Goal: Task Accomplishment & Management: Find specific page/section

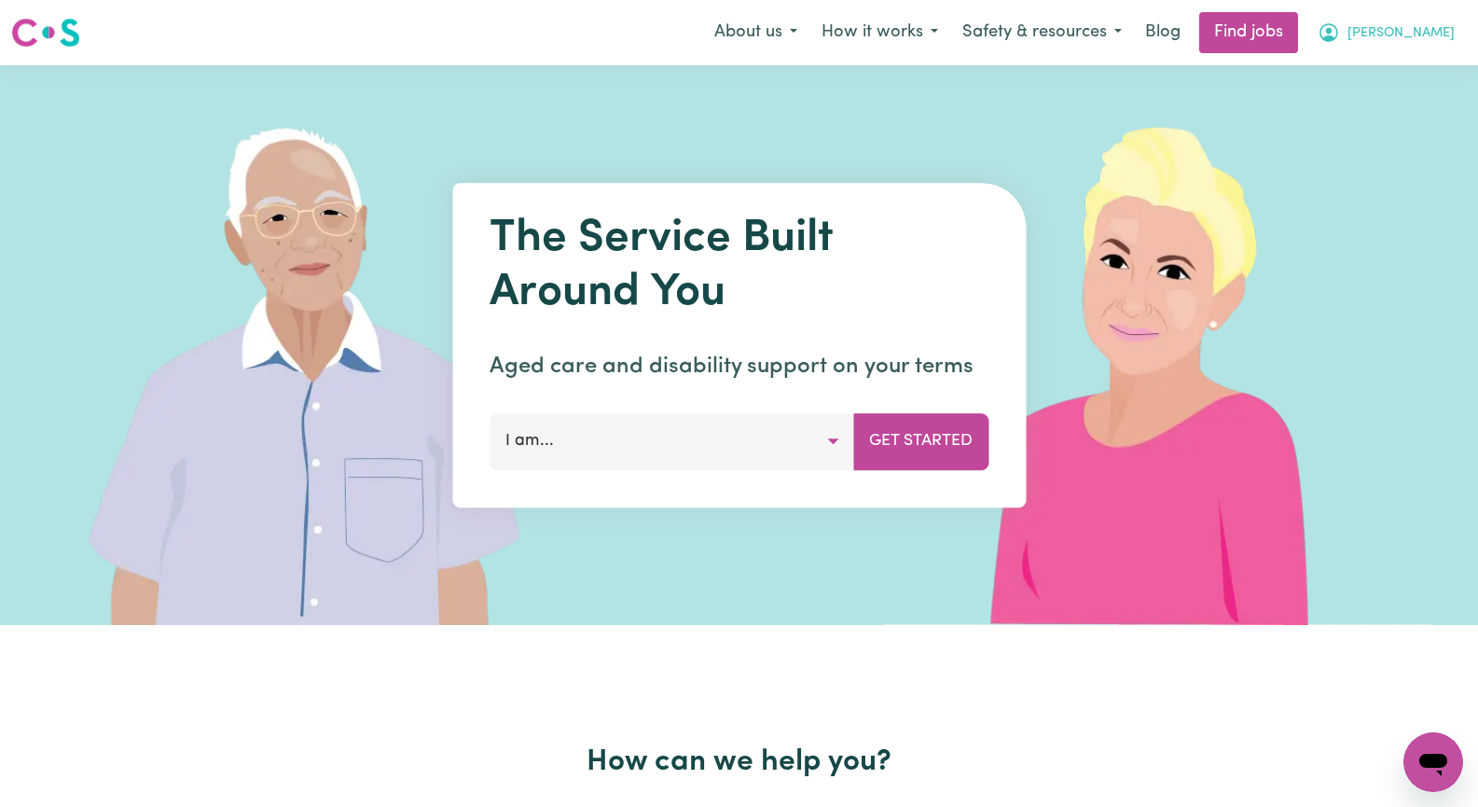
click at [1429, 34] on span "[PERSON_NAME]" at bounding box center [1401, 33] width 107 height 21
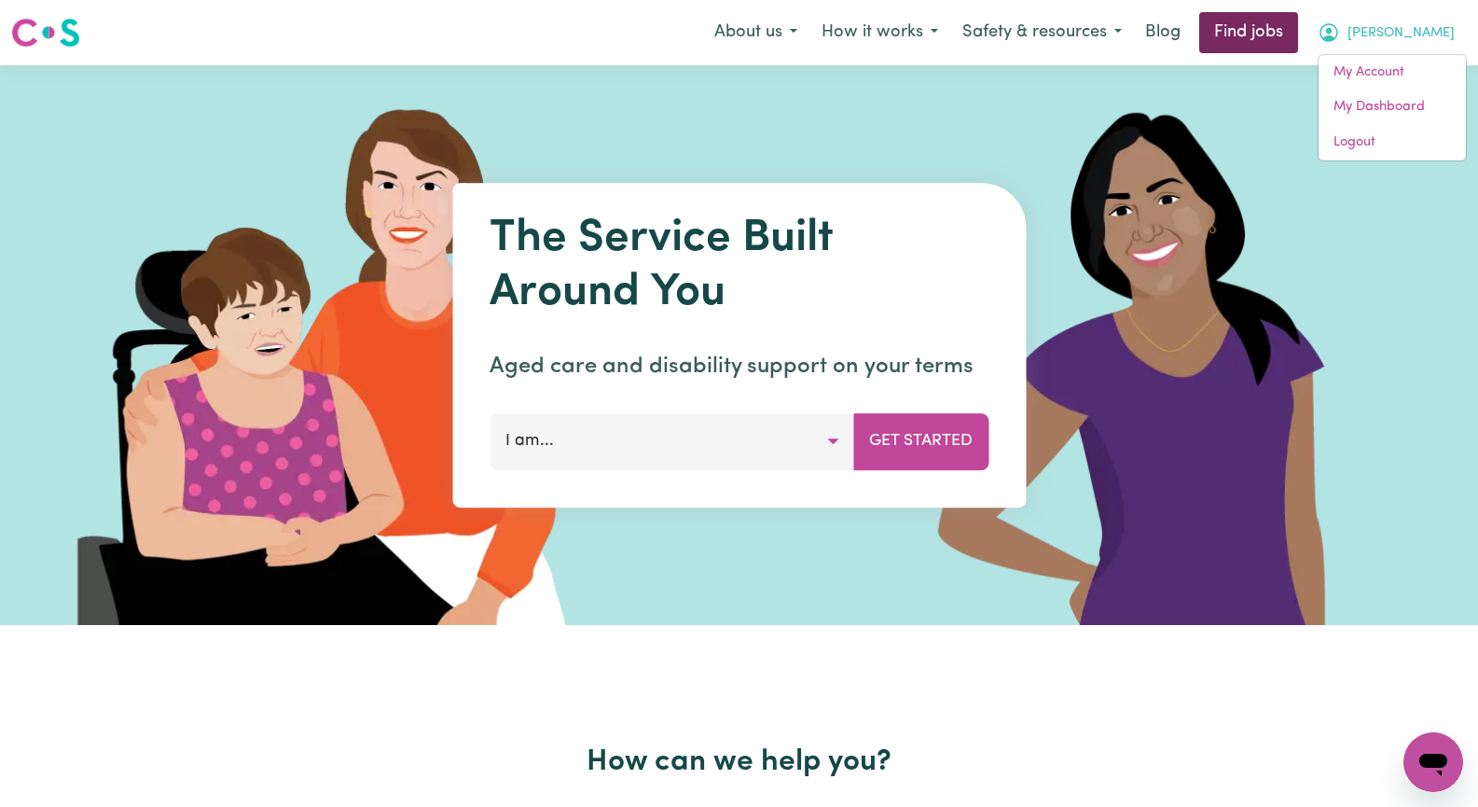
click at [1298, 28] on link "Find jobs" at bounding box center [1248, 32] width 99 height 41
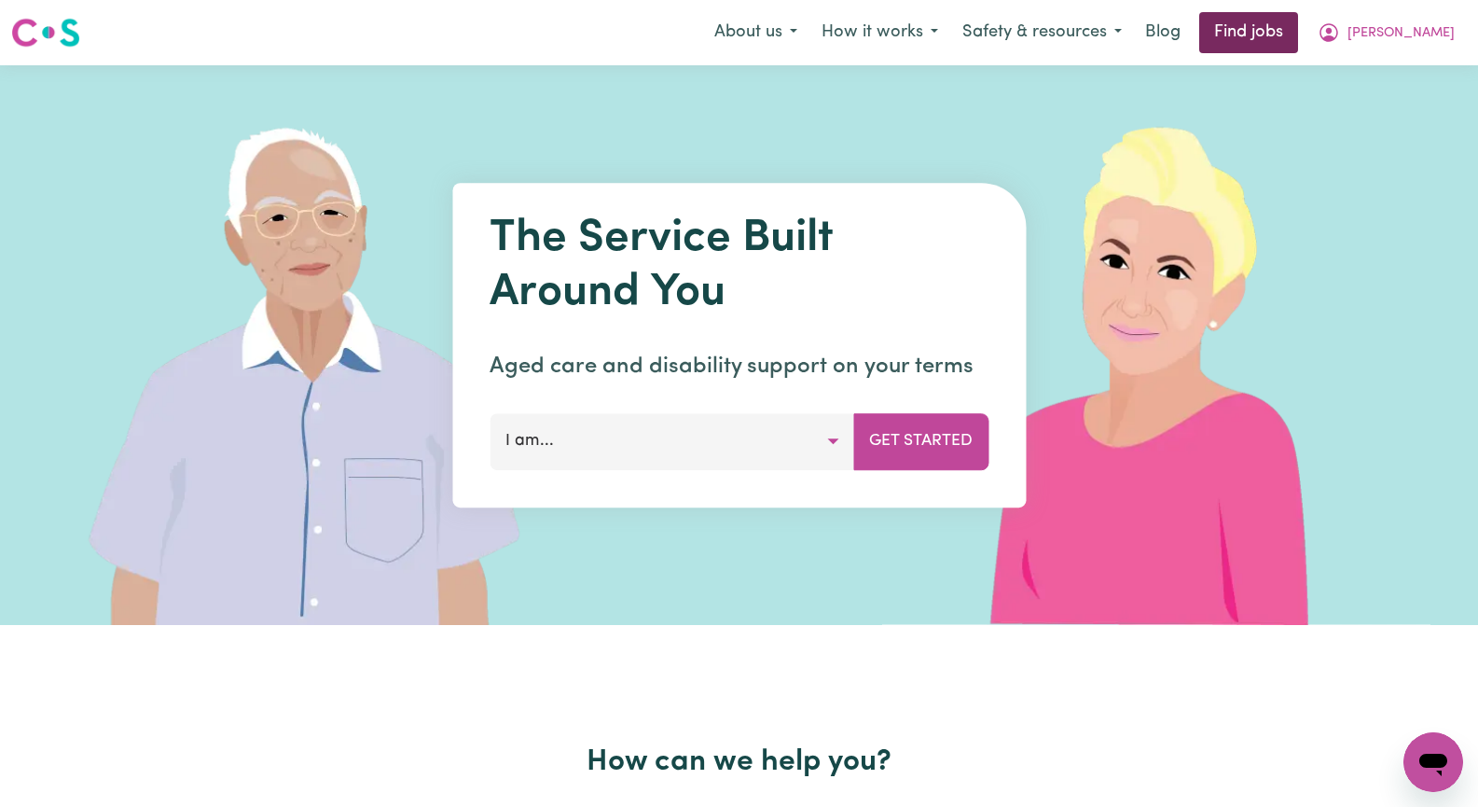
click at [1298, 30] on link "Find jobs" at bounding box center [1248, 32] width 99 height 41
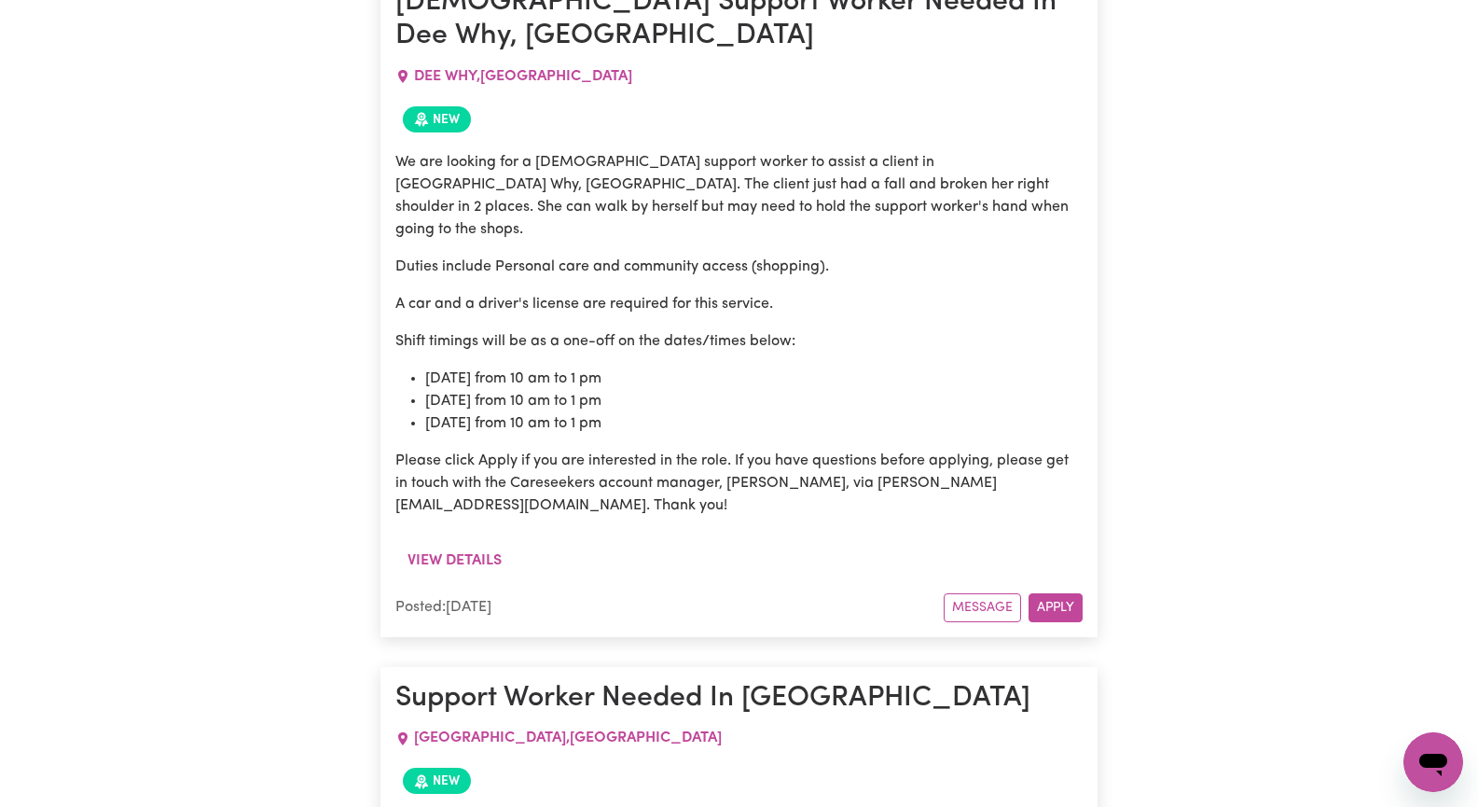
scroll to position [1837, 0]
